Goal: Check status: Check status

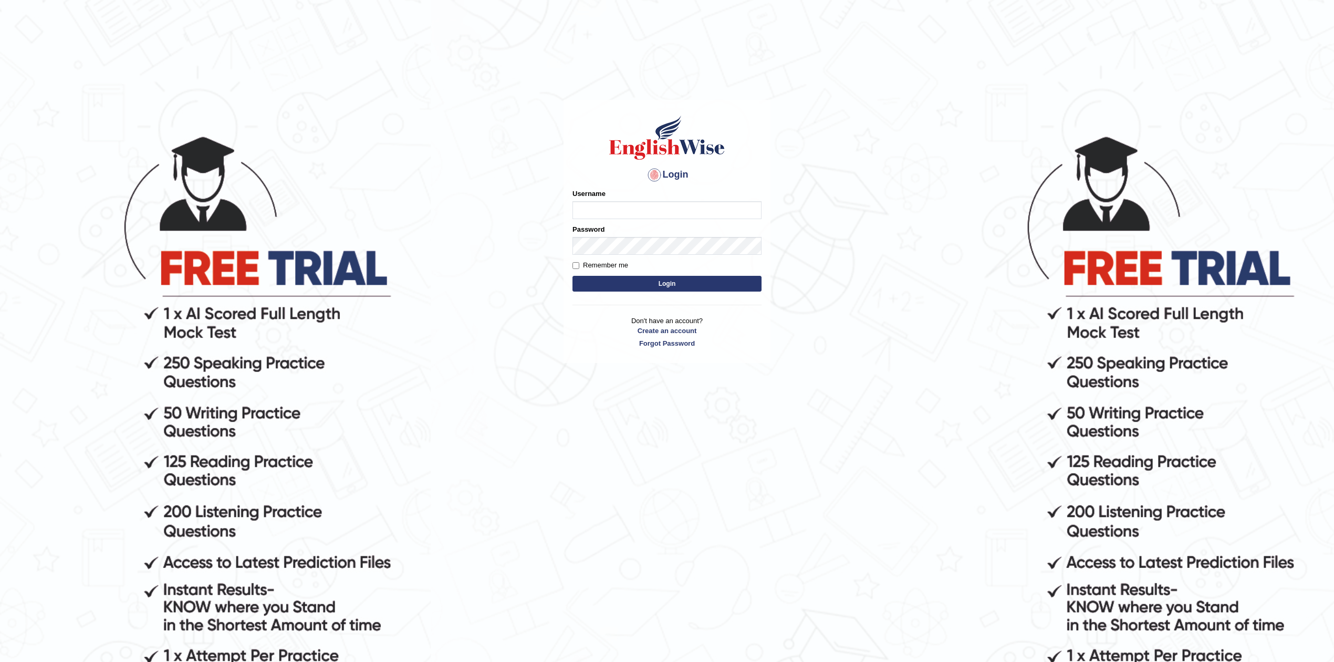
type input "Rakeshtharrai"
click at [619, 284] on button "Login" at bounding box center [667, 284] width 189 height 16
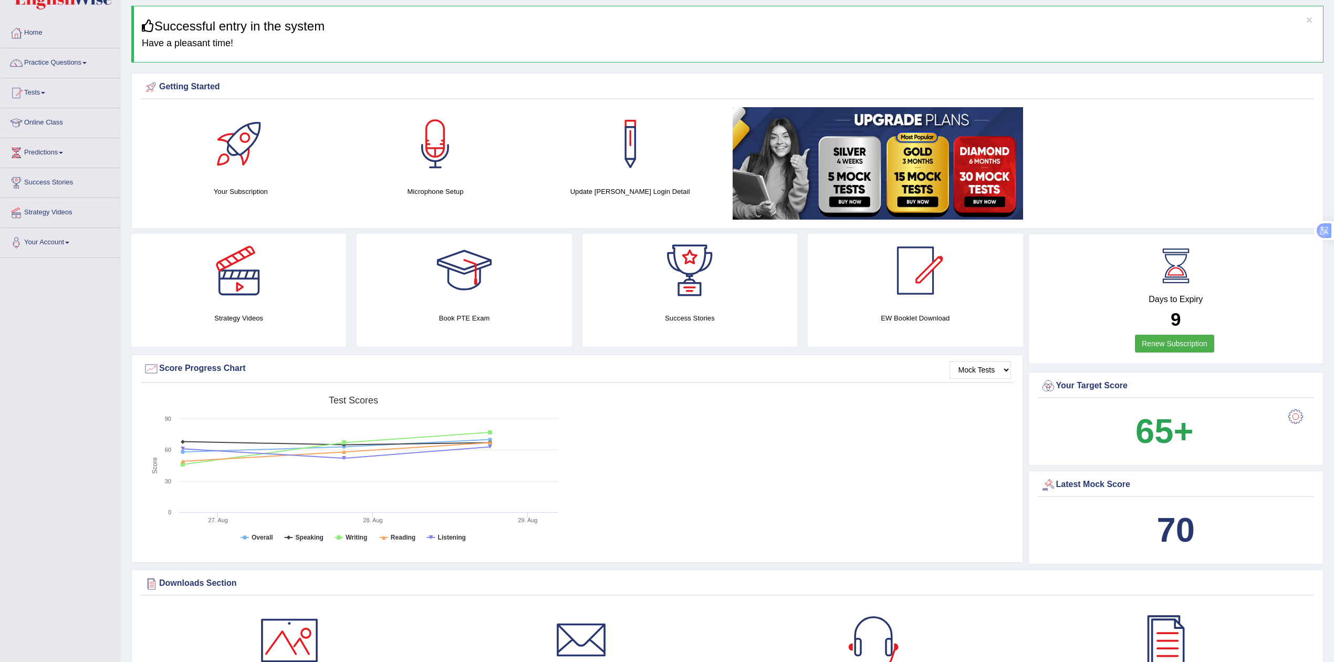
scroll to position [93, 0]
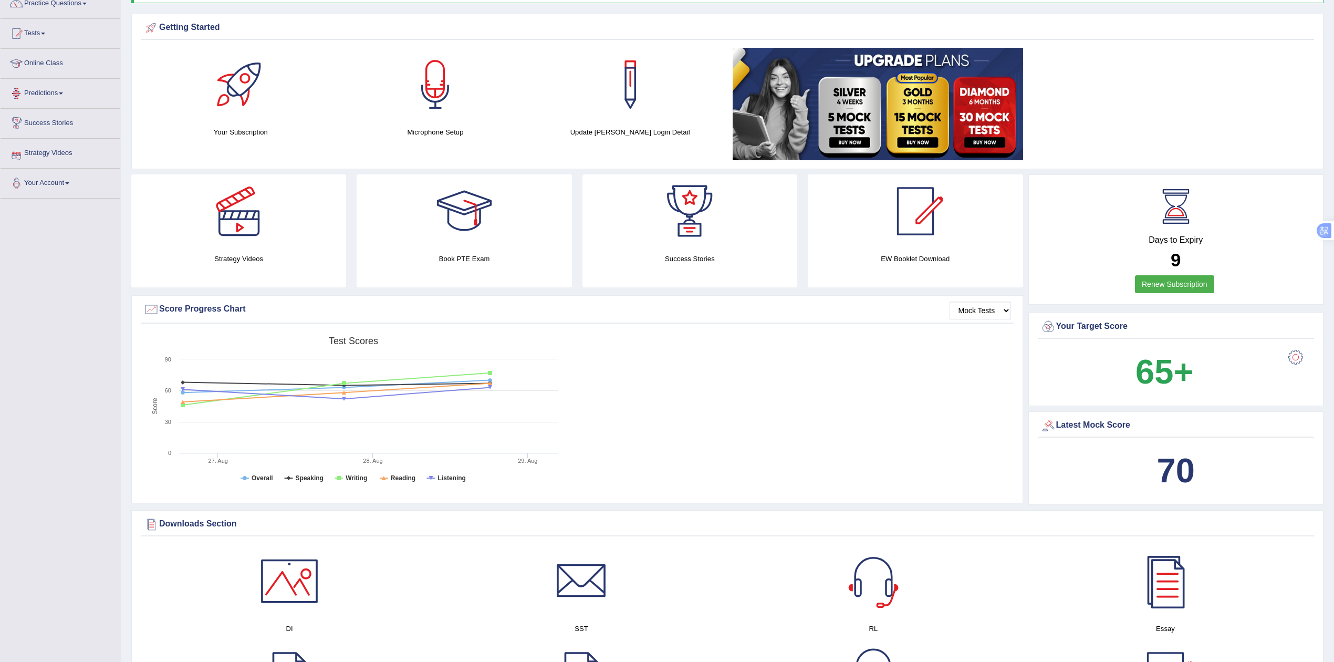
click at [55, 120] on link "Success Stories" at bounding box center [61, 122] width 120 height 26
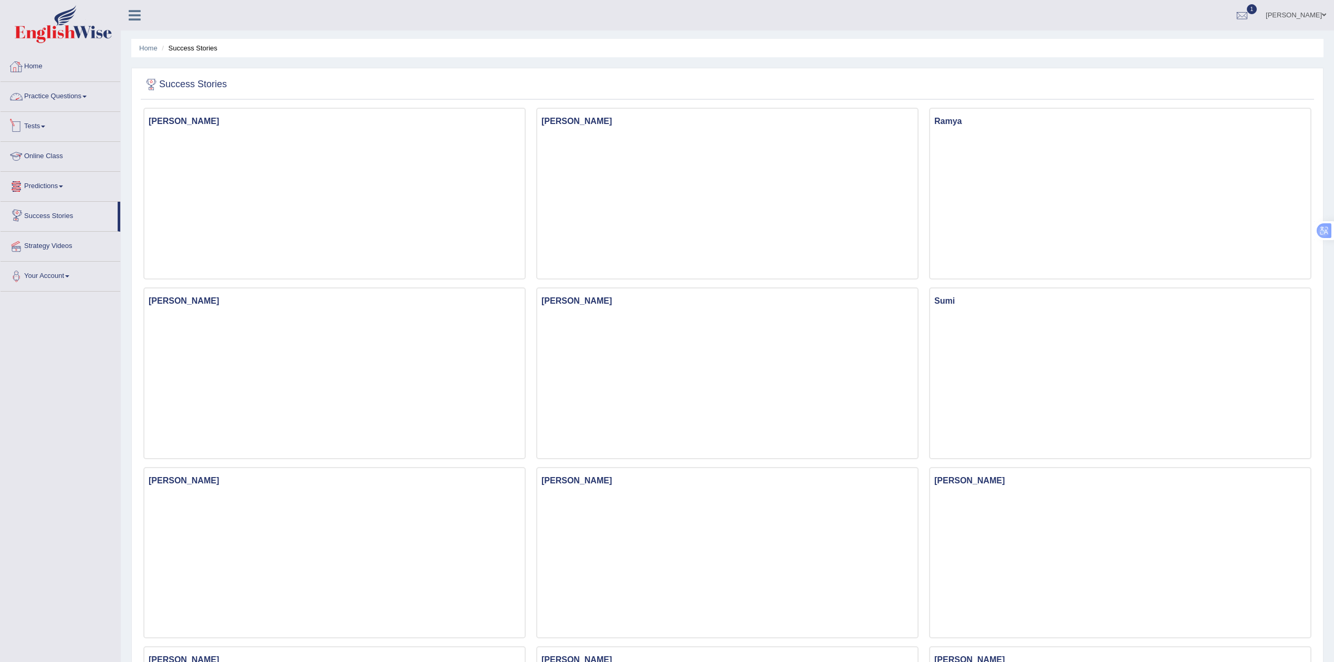
click at [34, 71] on link "Home" at bounding box center [61, 65] width 120 height 26
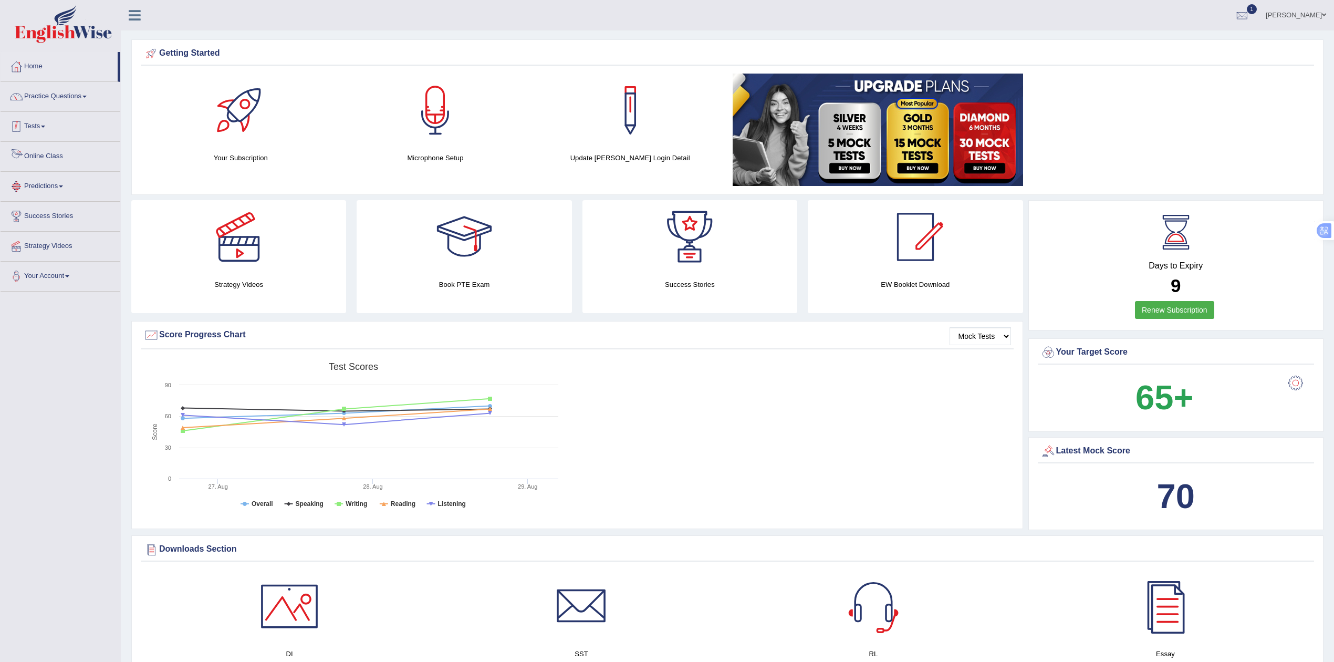
click at [35, 124] on link "Tests" at bounding box center [61, 125] width 120 height 26
click at [47, 184] on link "History" at bounding box center [68, 188] width 98 height 19
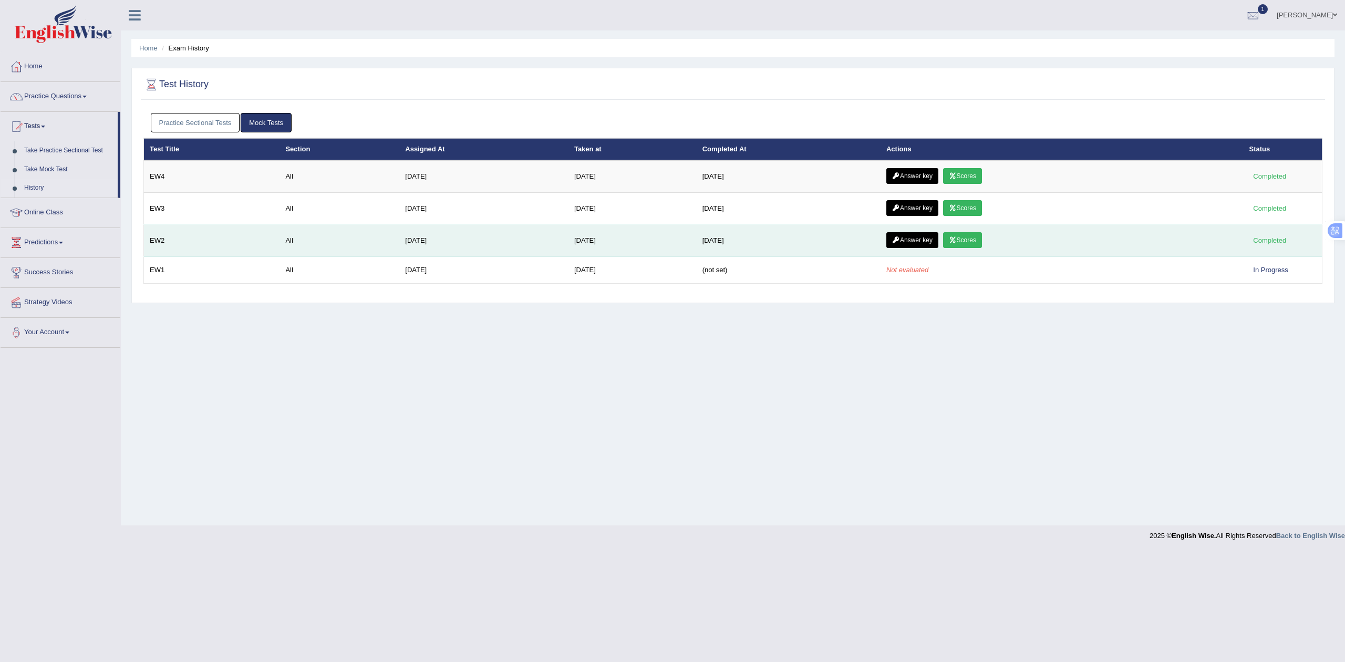
click at [980, 237] on link "Scores" at bounding box center [962, 240] width 39 height 16
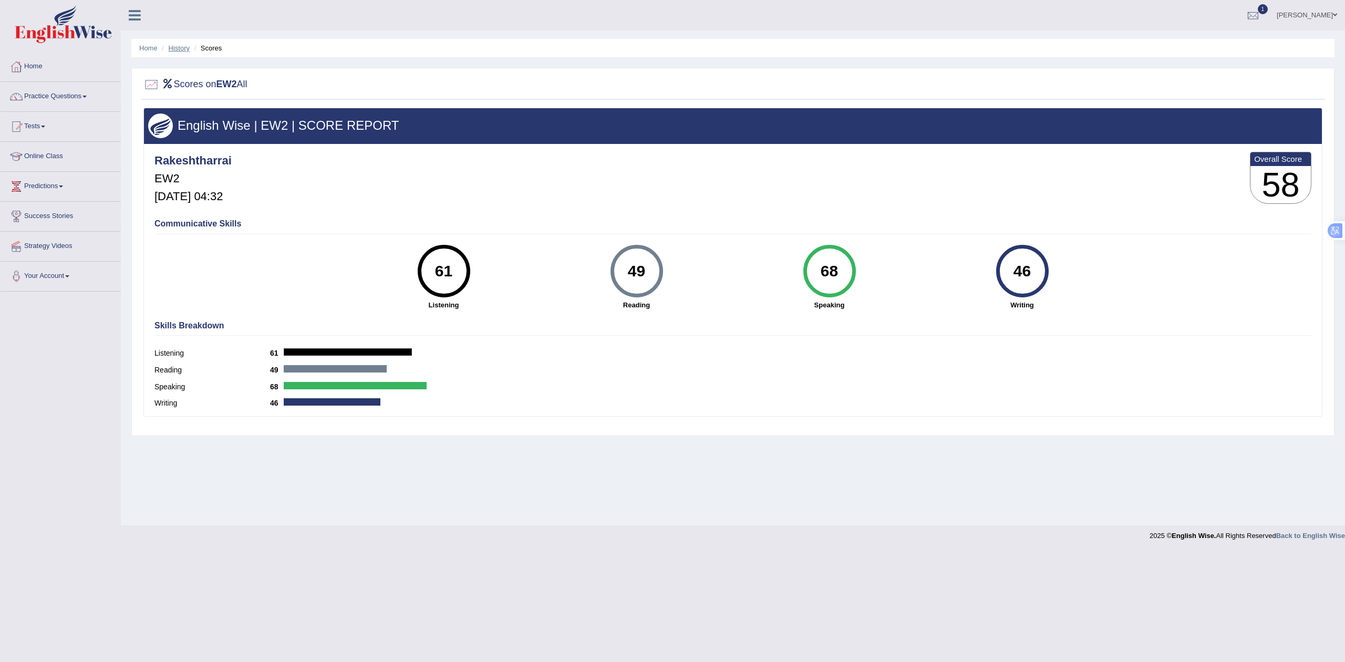
click at [181, 46] on link "History" at bounding box center [179, 48] width 21 height 8
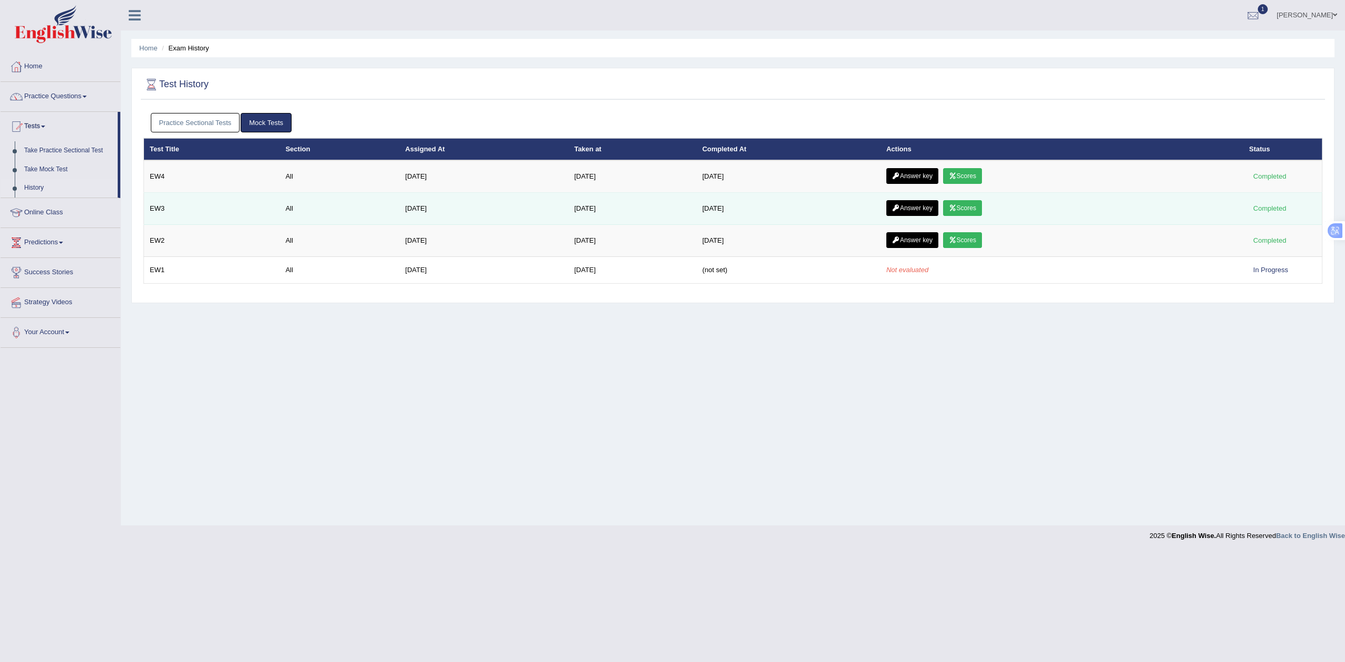
click at [972, 210] on link "Scores" at bounding box center [962, 208] width 39 height 16
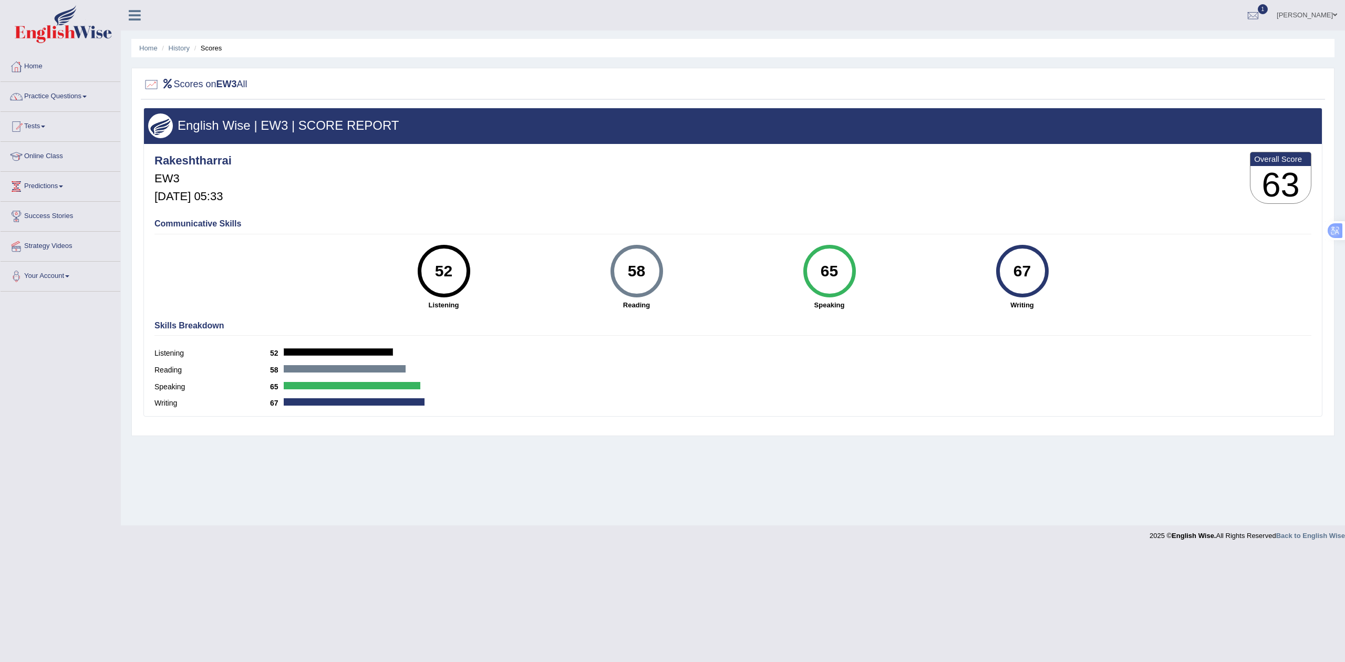
click at [214, 48] on li "Scores" at bounding box center [207, 48] width 30 height 10
click at [181, 48] on link "History" at bounding box center [179, 48] width 21 height 8
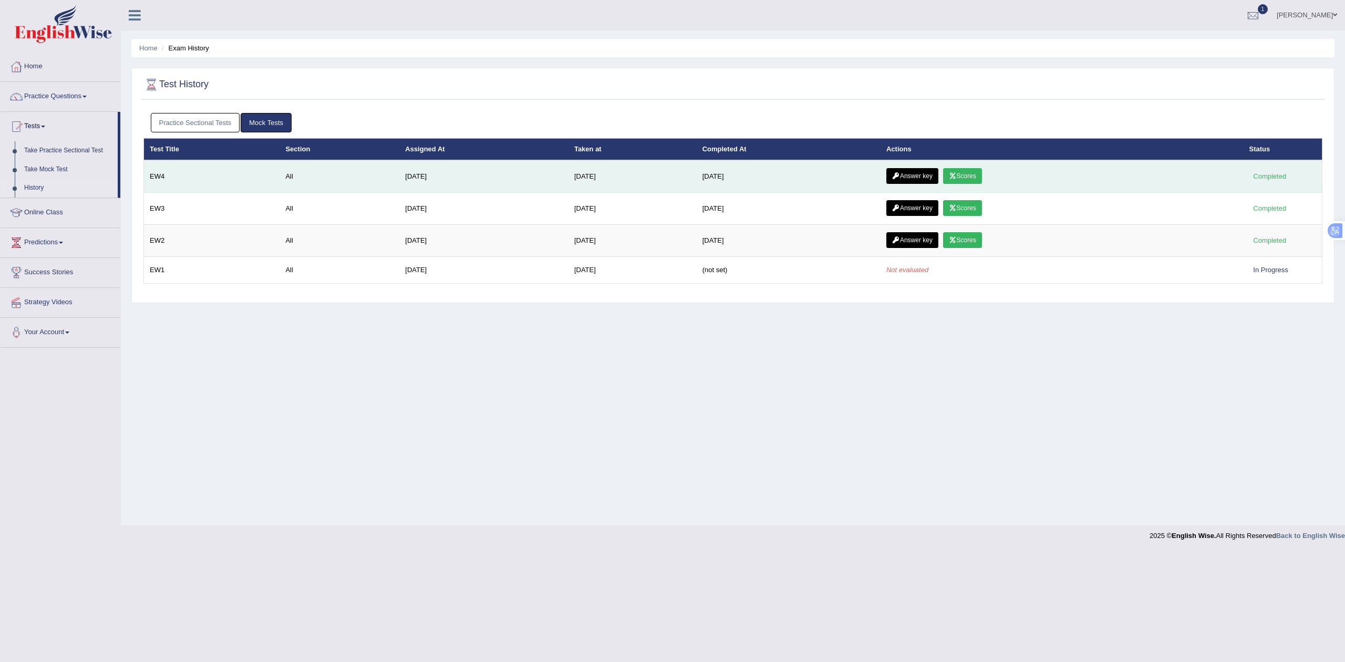
click at [974, 177] on link "Scores" at bounding box center [962, 176] width 39 height 16
